Goal: Task Accomplishment & Management: Use online tool/utility

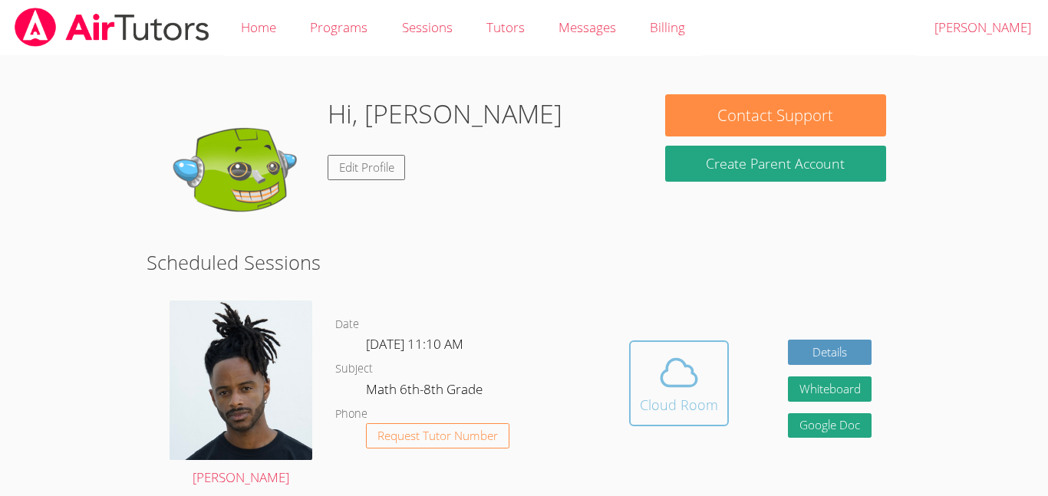
click at [643, 390] on span at bounding box center [679, 372] width 78 height 43
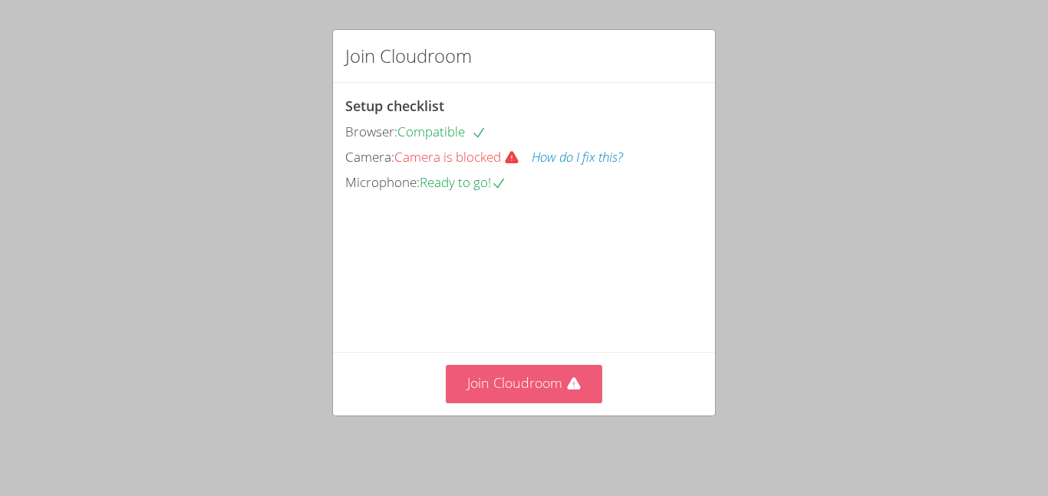
click at [560, 396] on button "Join Cloudroom" at bounding box center [524, 384] width 157 height 38
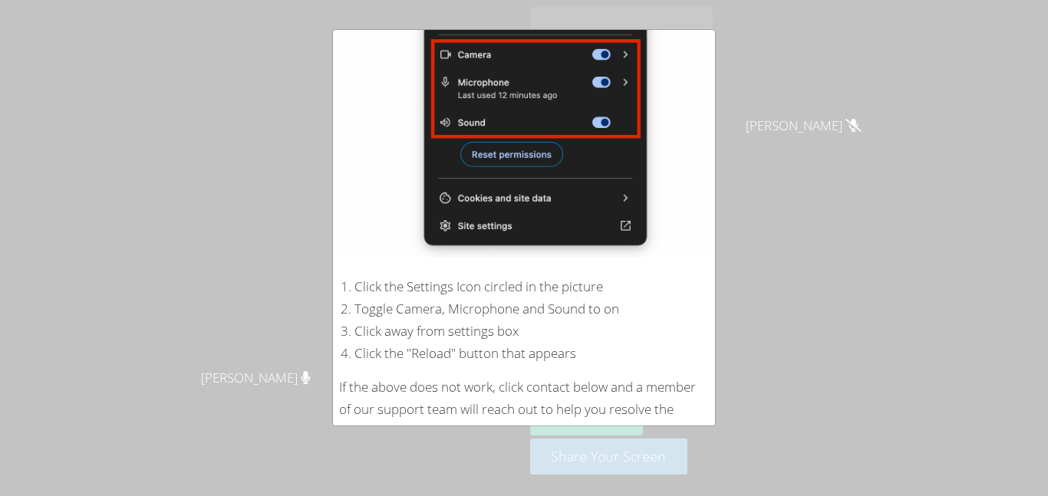
scroll to position [296, 0]
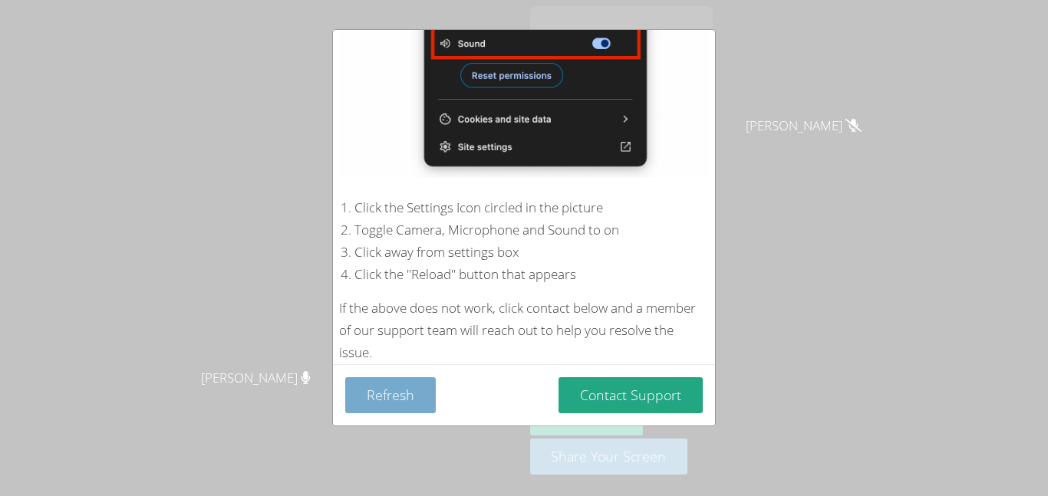
click at [391, 400] on button "Refresh" at bounding box center [390, 395] width 91 height 36
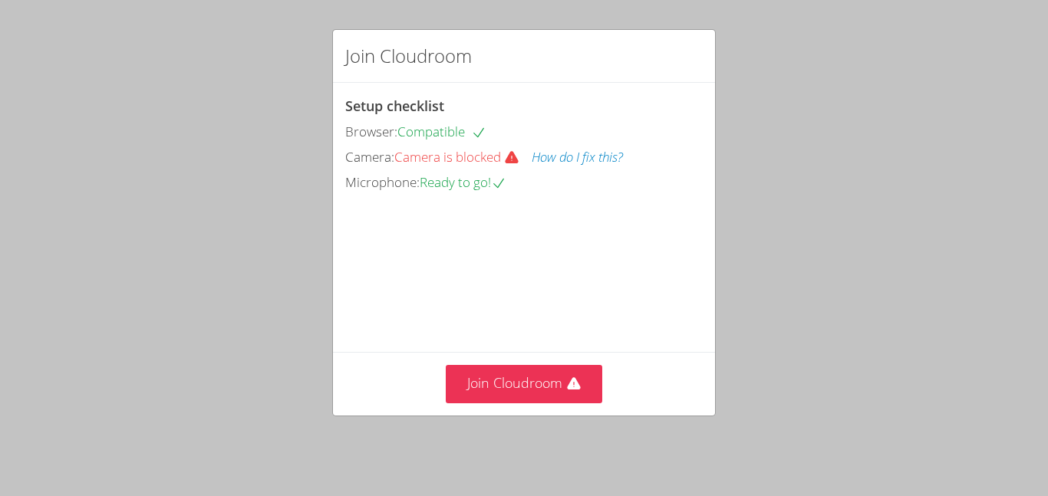
click at [448, 118] on div "Setup checklist Browser: Compatible Camera: Camera is blocked How do I fix this…" at bounding box center [524, 144] width 358 height 99
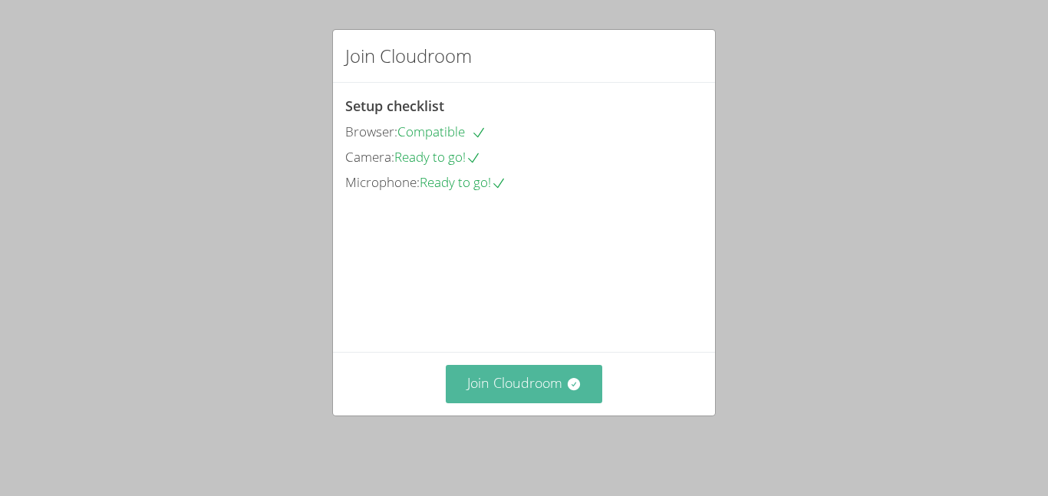
click at [575, 403] on button "Join Cloudroom" at bounding box center [524, 384] width 157 height 38
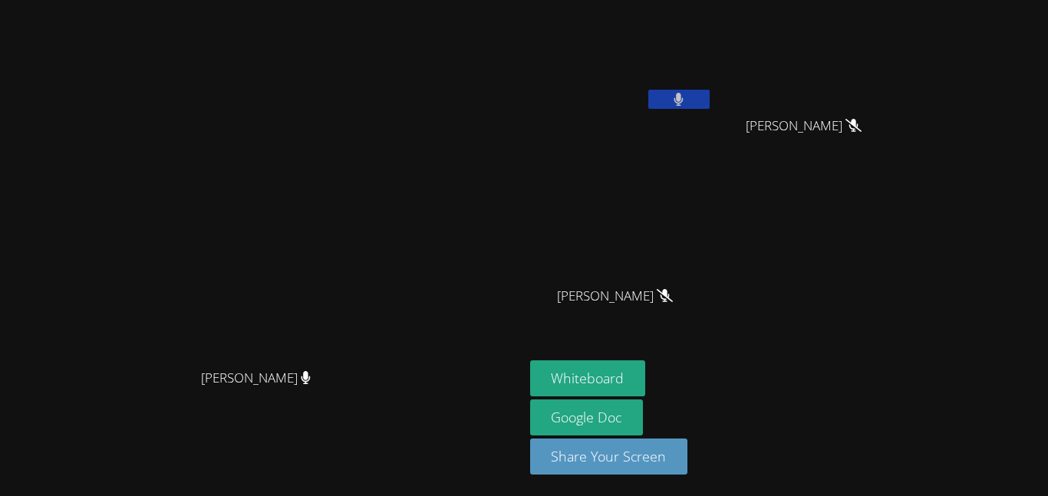
click at [710, 94] on button at bounding box center [678, 99] width 61 height 19
click at [170, 107] on video at bounding box center [262, 218] width 230 height 288
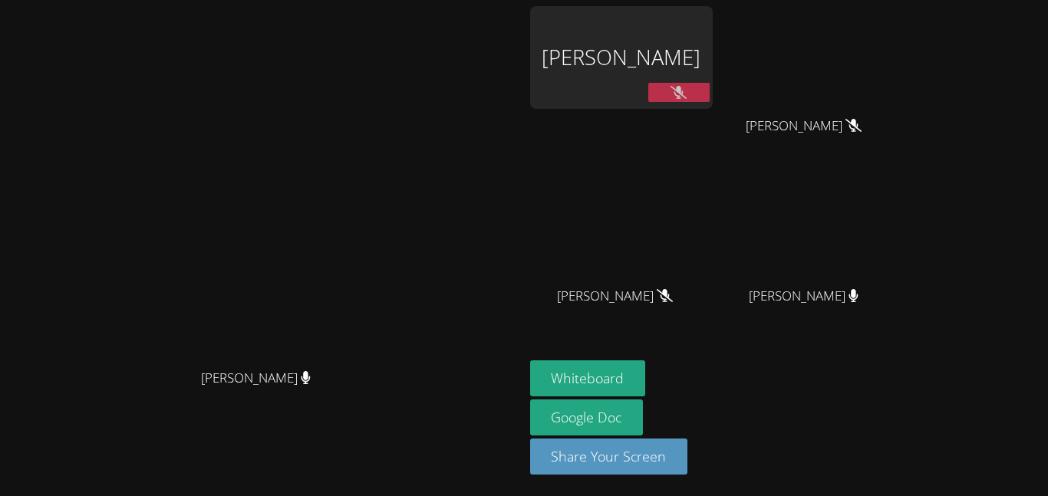
click at [377, 135] on video at bounding box center [262, 218] width 230 height 288
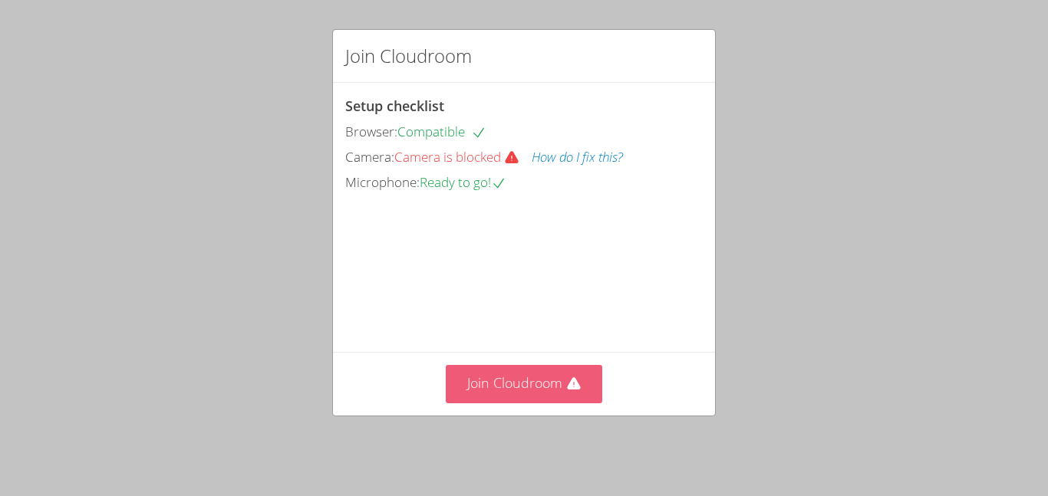
click at [558, 394] on button "Join Cloudroom" at bounding box center [524, 384] width 157 height 38
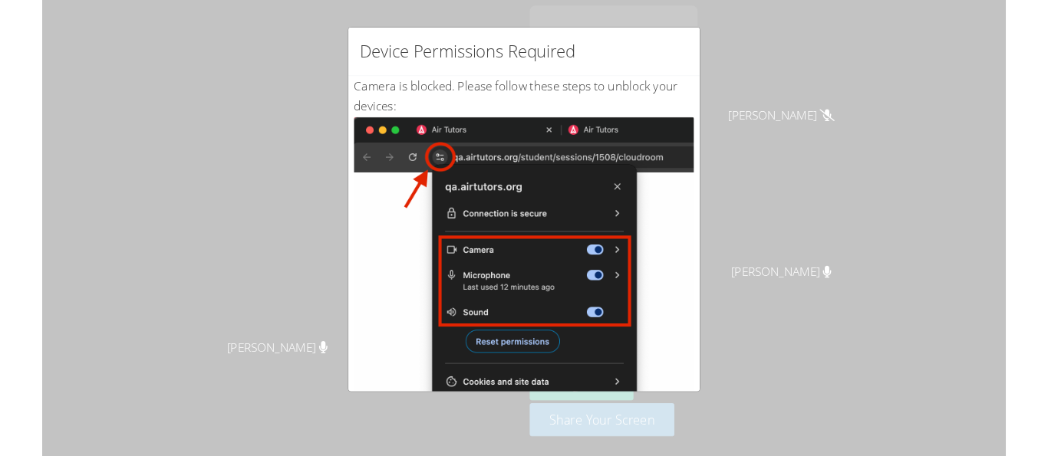
scroll to position [296, 0]
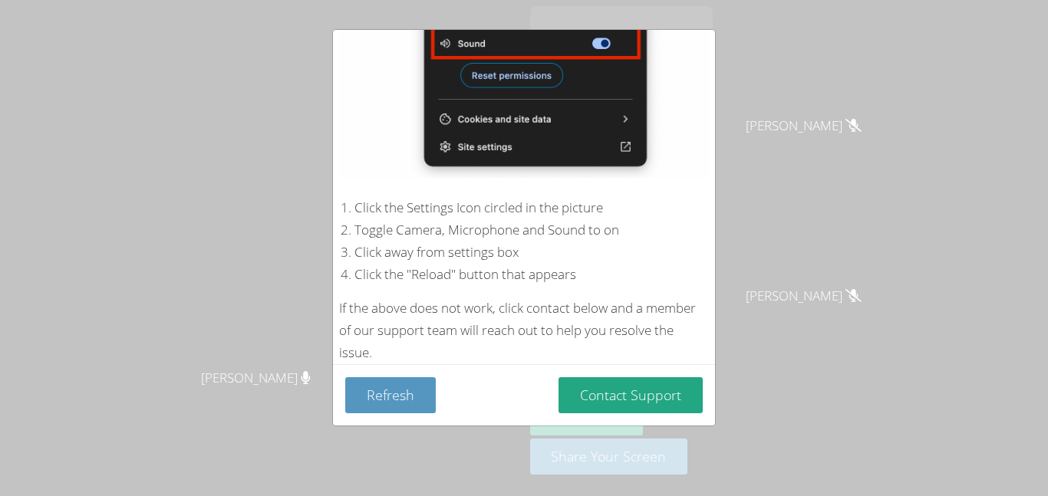
click at [544, 157] on img at bounding box center [524, 4] width 370 height 347
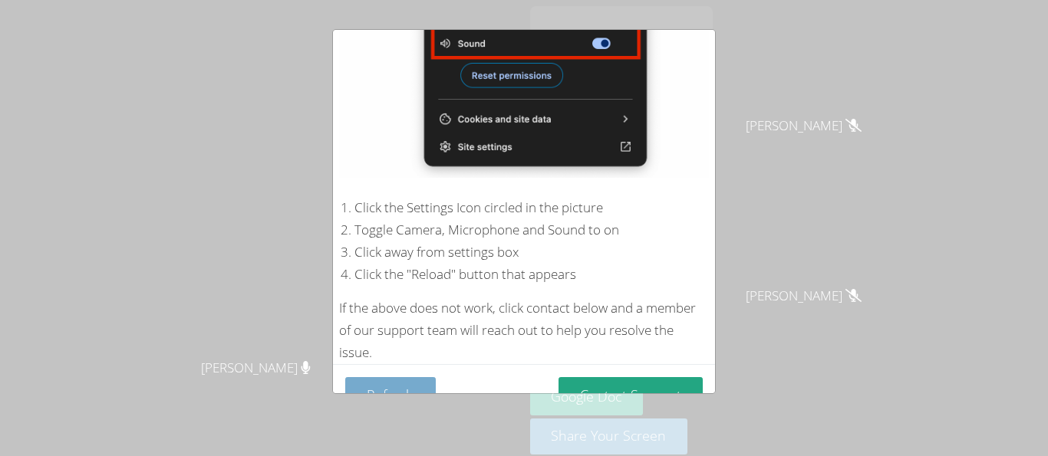
click at [412, 389] on button "Refresh" at bounding box center [390, 395] width 91 height 36
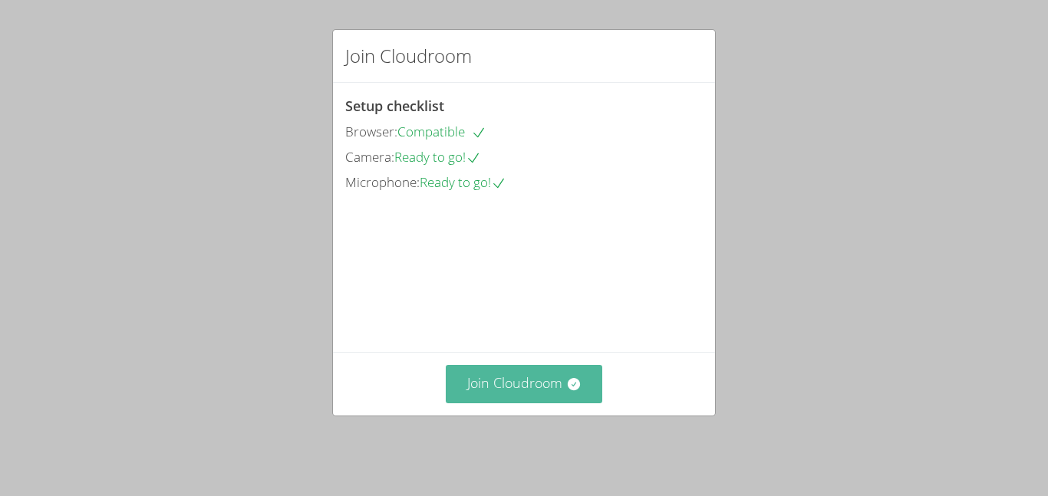
click at [542, 398] on button "Join Cloudroom" at bounding box center [524, 384] width 157 height 38
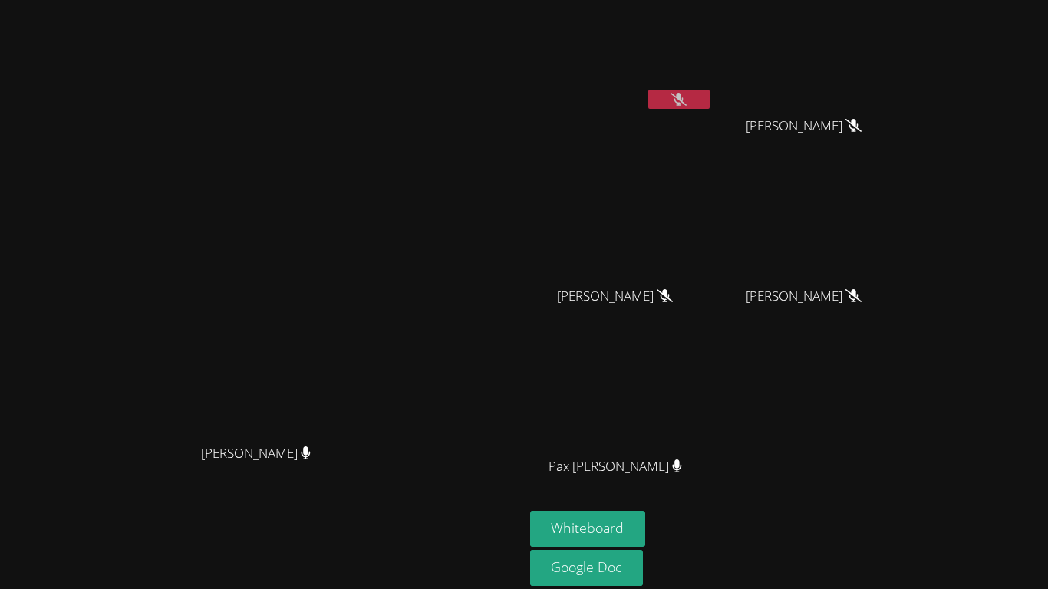
click at [687, 101] on icon at bounding box center [679, 99] width 16 height 13
click at [710, 101] on button at bounding box center [678, 99] width 61 height 19
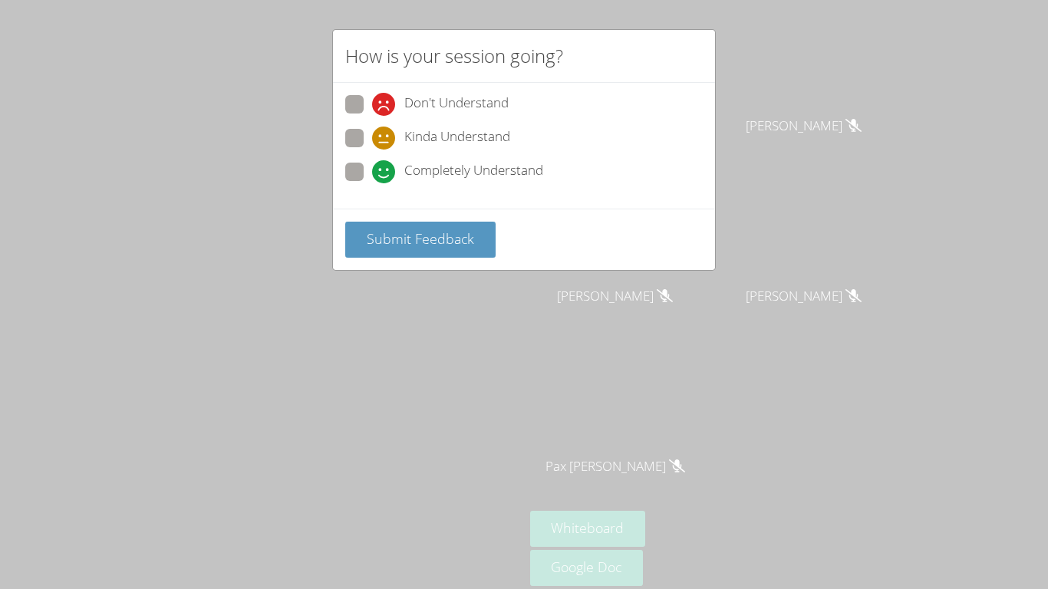
click at [419, 143] on span "Kinda Understand" at bounding box center [457, 138] width 106 height 23
click at [385, 142] on input "Kinda Understand" at bounding box center [378, 135] width 13 height 13
radio input "true"
click at [407, 236] on span "Submit Feedback" at bounding box center [420, 238] width 107 height 18
